Goal: Book appointment/travel/reservation

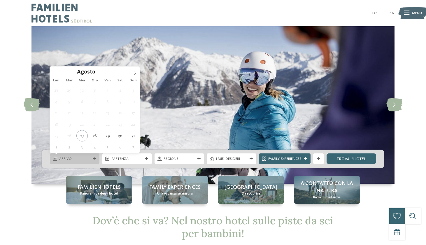
click at [93, 159] on icon at bounding box center [94, 158] width 3 height 3
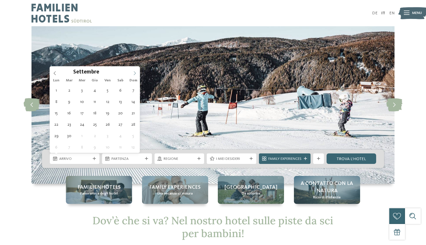
click at [133, 72] on icon at bounding box center [135, 73] width 4 height 4
type div "27.12.2025"
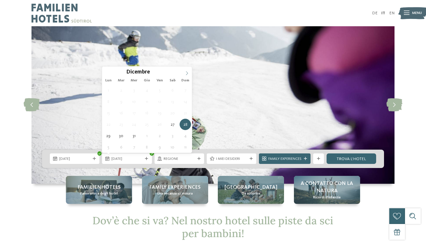
type input "****"
click at [187, 73] on icon at bounding box center [187, 73] width 4 height 4
type div "02.01.2026"
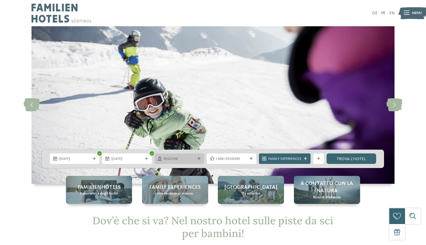
click at [198, 158] on icon at bounding box center [198, 158] width 3 height 3
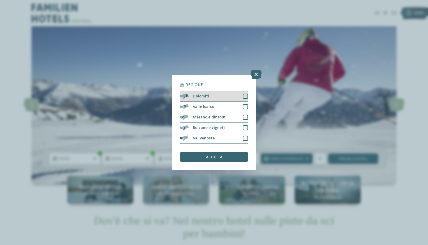
click at [246, 94] on div at bounding box center [245, 96] width 5 height 5
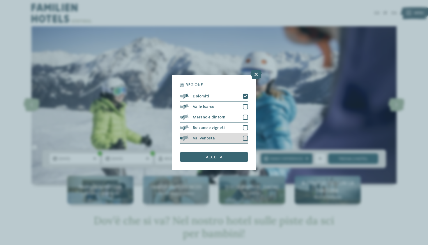
click at [245, 135] on div at bounding box center [245, 137] width 5 height 5
click at [245, 104] on div at bounding box center [245, 106] width 5 height 5
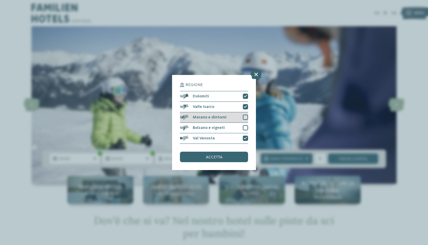
click at [244, 112] on div "Merano e dintorni" at bounding box center [214, 117] width 68 height 10
click at [244, 125] on div at bounding box center [245, 127] width 5 height 5
click at [221, 155] on span "accetta" at bounding box center [214, 157] width 17 height 4
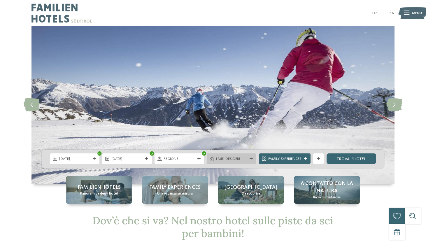
click at [251, 159] on icon at bounding box center [250, 158] width 3 height 3
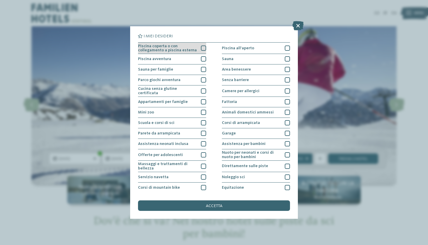
click at [204, 49] on div at bounding box center [203, 47] width 5 height 5
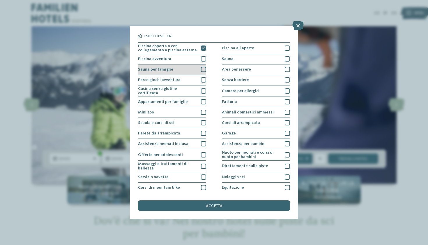
click at [202, 70] on div at bounding box center [203, 69] width 5 height 5
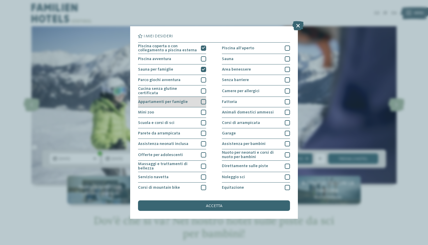
click at [202, 101] on div at bounding box center [203, 101] width 5 height 5
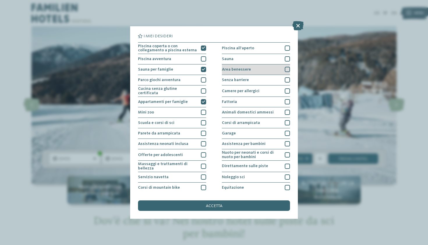
click at [285, 69] on div at bounding box center [287, 69] width 5 height 5
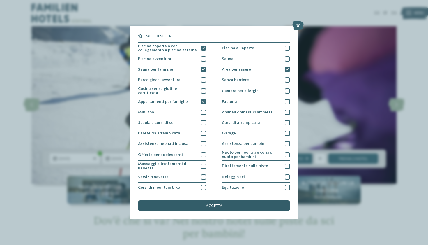
click at [252, 200] on div "accetta" at bounding box center [214, 205] width 152 height 10
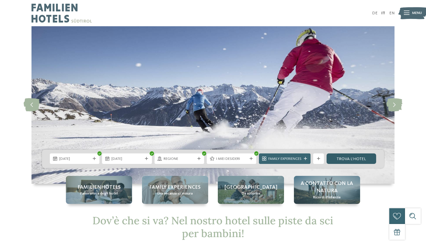
click at [360, 161] on link "trova l’hotel" at bounding box center [351, 158] width 50 height 10
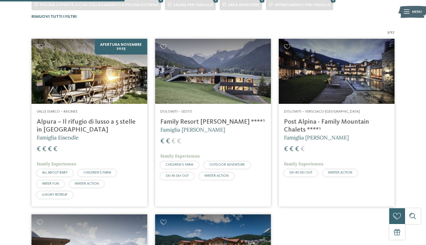
scroll to position [181, 0]
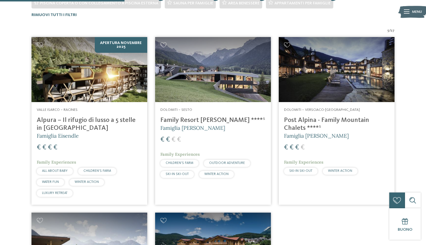
click at [417, 112] on div "5 / 27 Apertura novembre 2025 Valle Isarco – Racines Alpura – Il rifugio di lus…" at bounding box center [213, 202] width 426 height 348
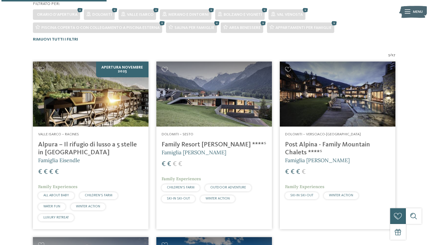
scroll to position [151, 0]
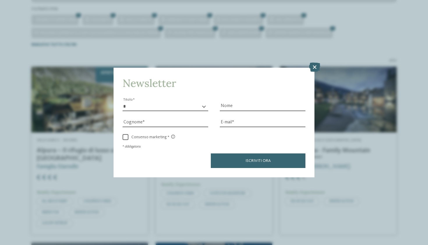
select select "*"
click at [239, 102] on input "Nome" at bounding box center [263, 106] width 86 height 9
type input "****"
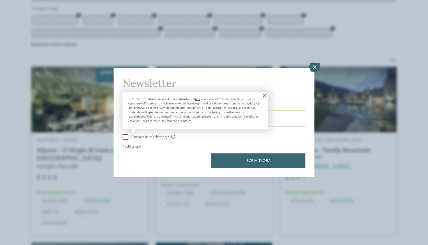
type input "**********"
click at [196, 98] on link "link" at bounding box center [197, 99] width 5 height 3
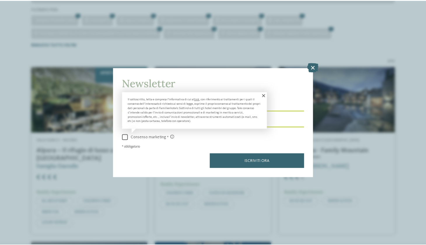
scroll to position [0, 0]
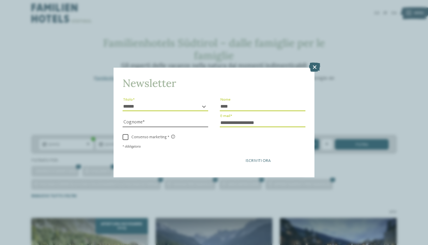
click at [261, 153] on button "Iscriviti ora" at bounding box center [258, 160] width 95 height 15
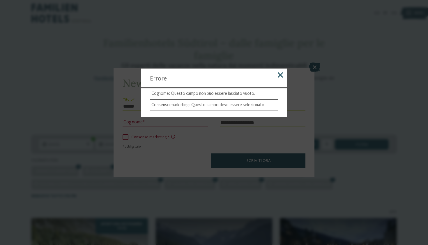
click at [279, 76] on span at bounding box center [280, 74] width 5 height 5
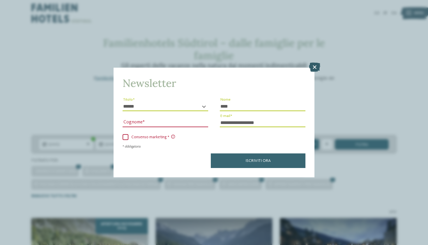
click at [313, 63] on icon at bounding box center [314, 67] width 11 height 9
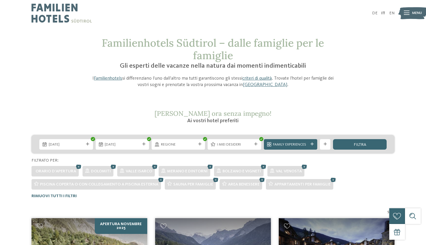
click at [381, 176] on div "Orario d'apertura Dolomiti Valle Isarco Merano e dintorni Bolzano e vigneti Val…" at bounding box center [212, 176] width 363 height 26
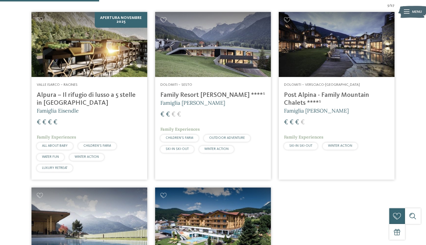
scroll to position [217, 0]
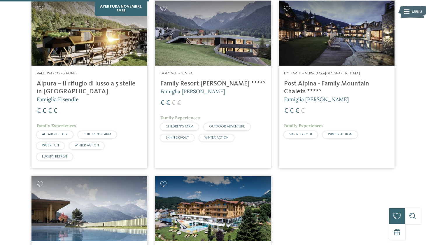
click at [178, 82] on h4 "Family Resort [PERSON_NAME] ****ˢ" at bounding box center [212, 84] width 105 height 8
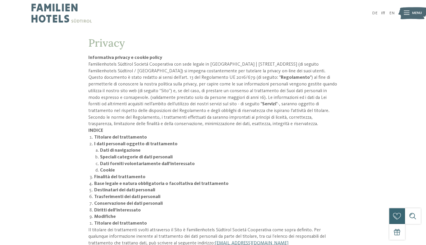
click at [116, 181] on b "Base legale e natura obbligatoria o facoltativa del trattamento" at bounding box center [161, 183] width 134 height 5
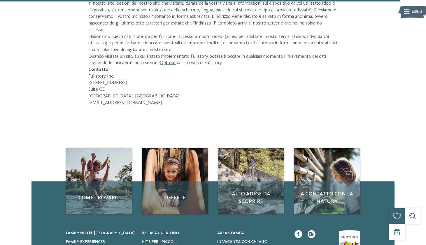
scroll to position [1396, 0]
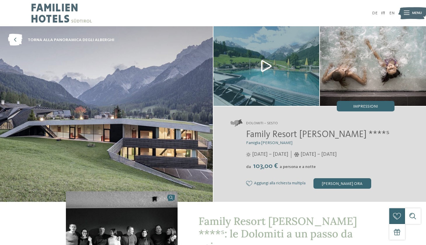
click at [267, 66] on img at bounding box center [266, 66] width 106 height 80
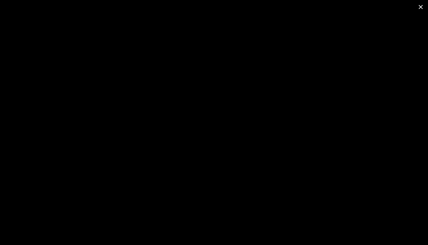
click at [422, 6] on span at bounding box center [421, 7] width 15 height 14
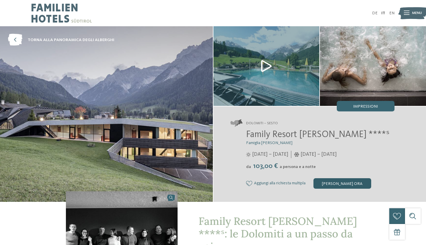
click at [343, 183] on div "[PERSON_NAME] ora" at bounding box center [342, 183] width 58 height 10
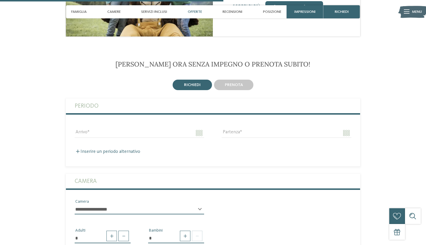
scroll to position [853, 0]
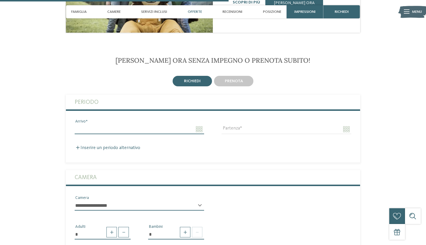
click at [168, 124] on input "Arrivo" at bounding box center [139, 129] width 129 height 10
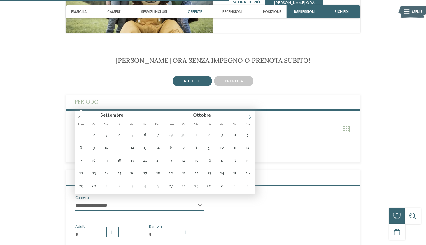
click at [251, 116] on icon at bounding box center [250, 117] width 4 height 4
type input "**********"
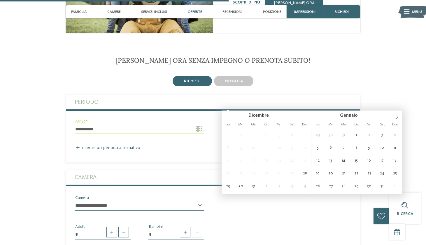
type input "**********"
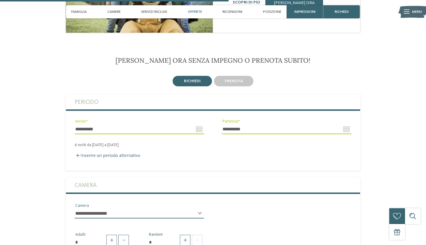
click at [98, 178] on label "Camera" at bounding box center [213, 185] width 276 height 15
click at [200, 235] on span at bounding box center [197, 240] width 10 height 10
click at [173, 237] on input "*" at bounding box center [176, 242] width 56 height 10
click at [184, 235] on span at bounding box center [185, 240] width 10 height 10
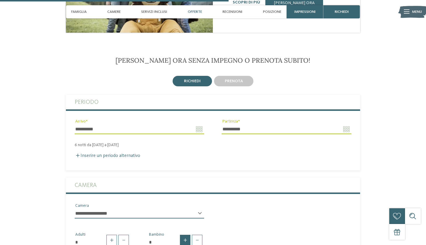
type input "*"
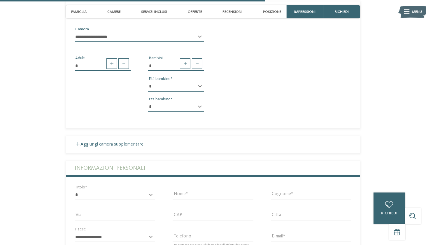
scroll to position [1034, 0]
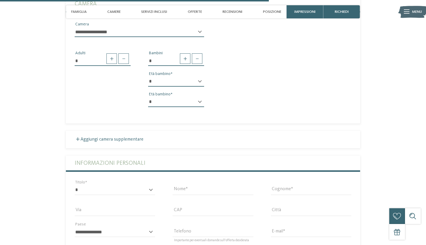
click at [201, 77] on div "* * * * * * * * * * * ** ** ** ** ** ** ** ** Età bambino" at bounding box center [176, 84] width 56 height 15
click at [200, 77] on div "* * * * * * * * * * * ** ** ** ** ** ** ** ** Età bambino" at bounding box center [176, 84] width 56 height 15
select select "**"
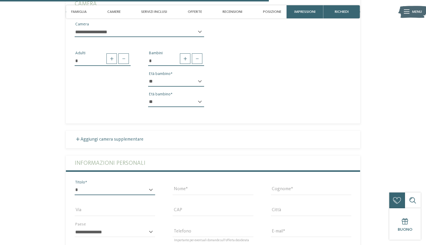
select select "*"
click at [187, 185] on input "Nome" at bounding box center [212, 190] width 80 height 10
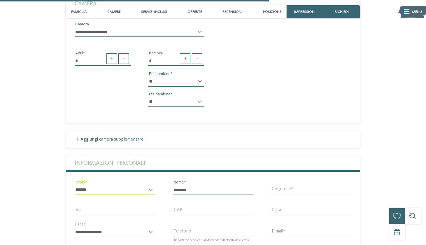
type input "*******"
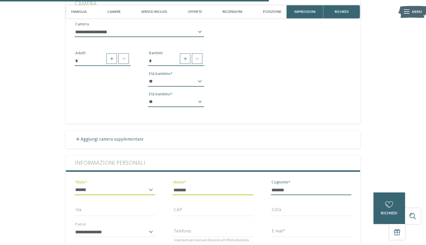
type input "*******"
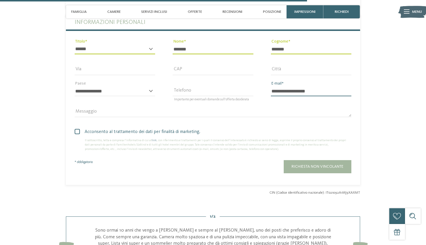
scroll to position [1191, 0]
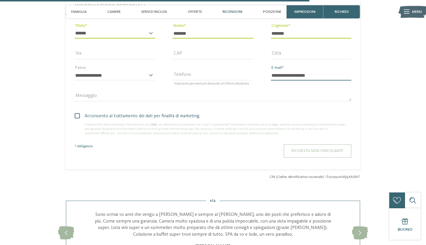
type input "**********"
click at [313, 149] on span "Richiesta non vincolante" at bounding box center [317, 151] width 52 height 4
